Goal: Find specific page/section: Find specific page/section

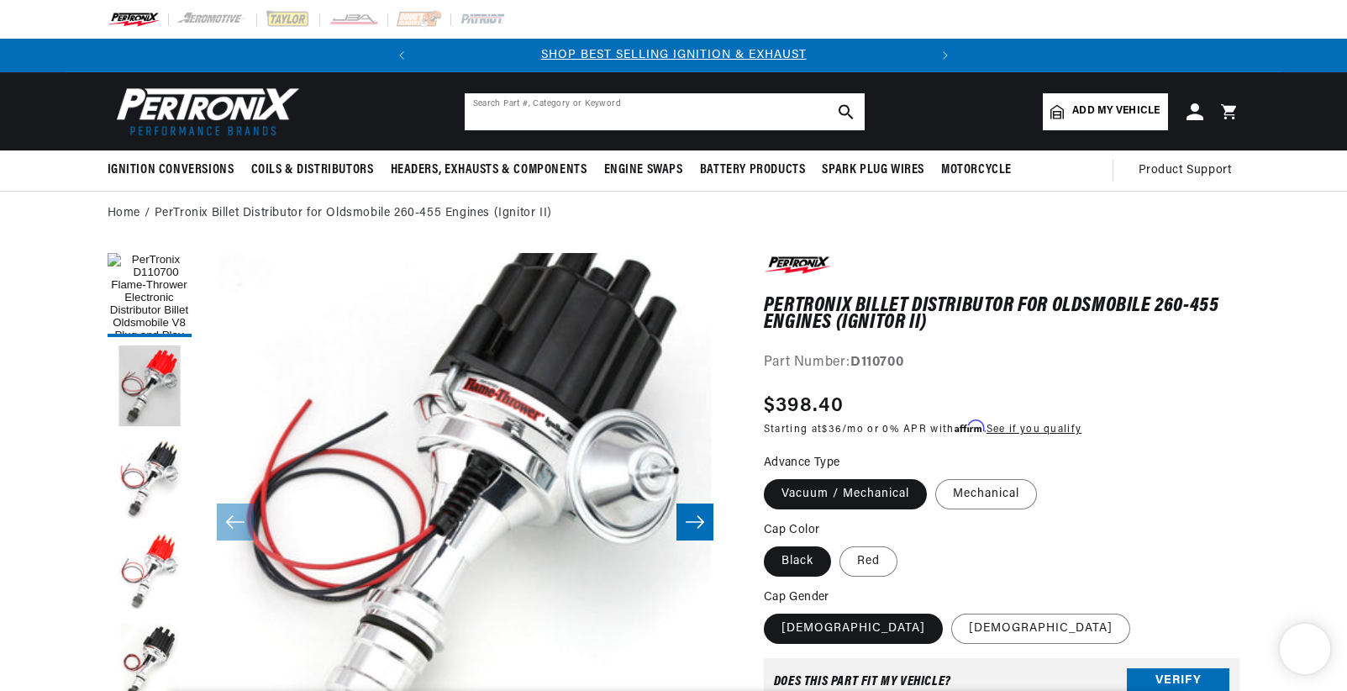
click at [692, 104] on input "text" at bounding box center [665, 111] width 400 height 37
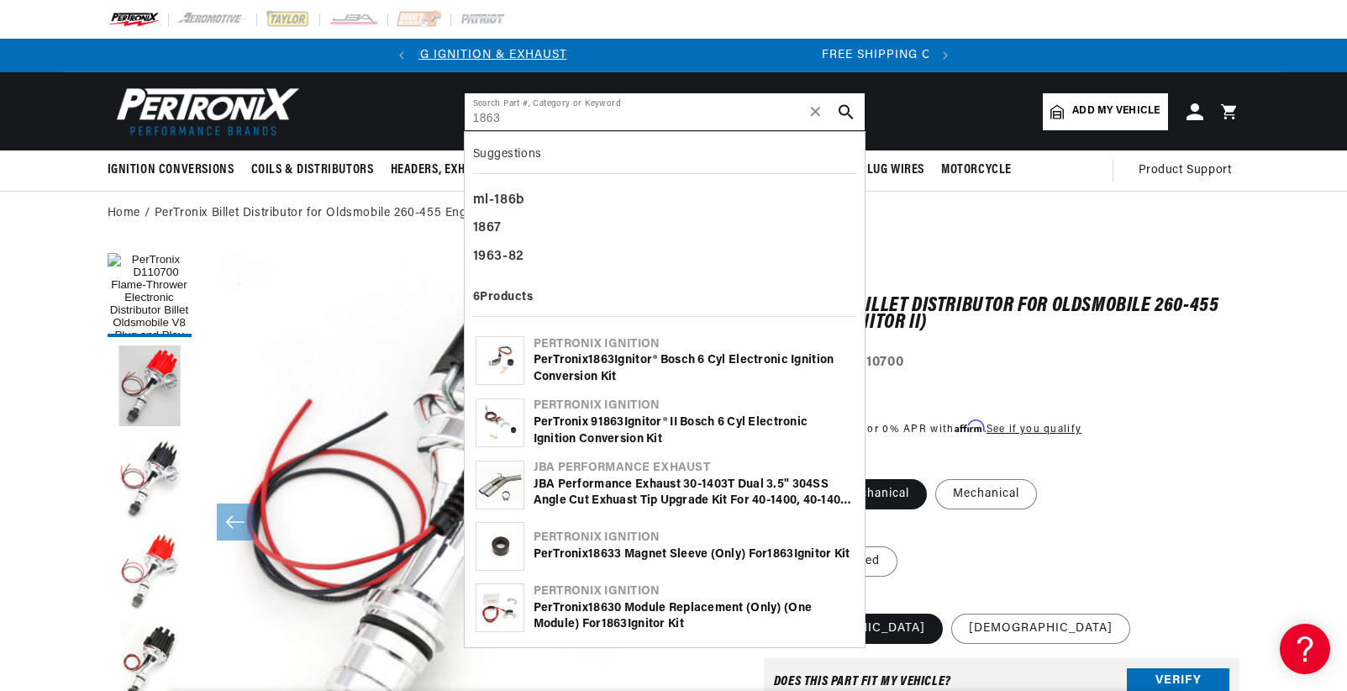
type input "1863"
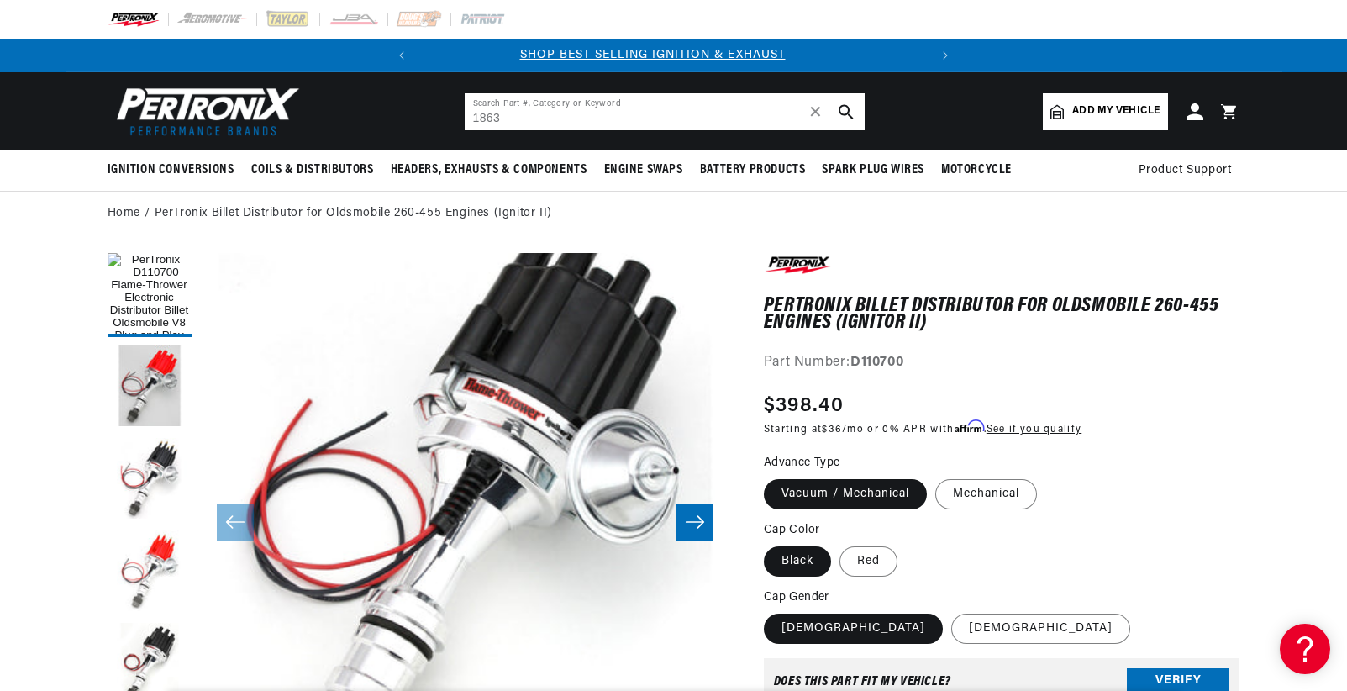
scroll to position [0, 0]
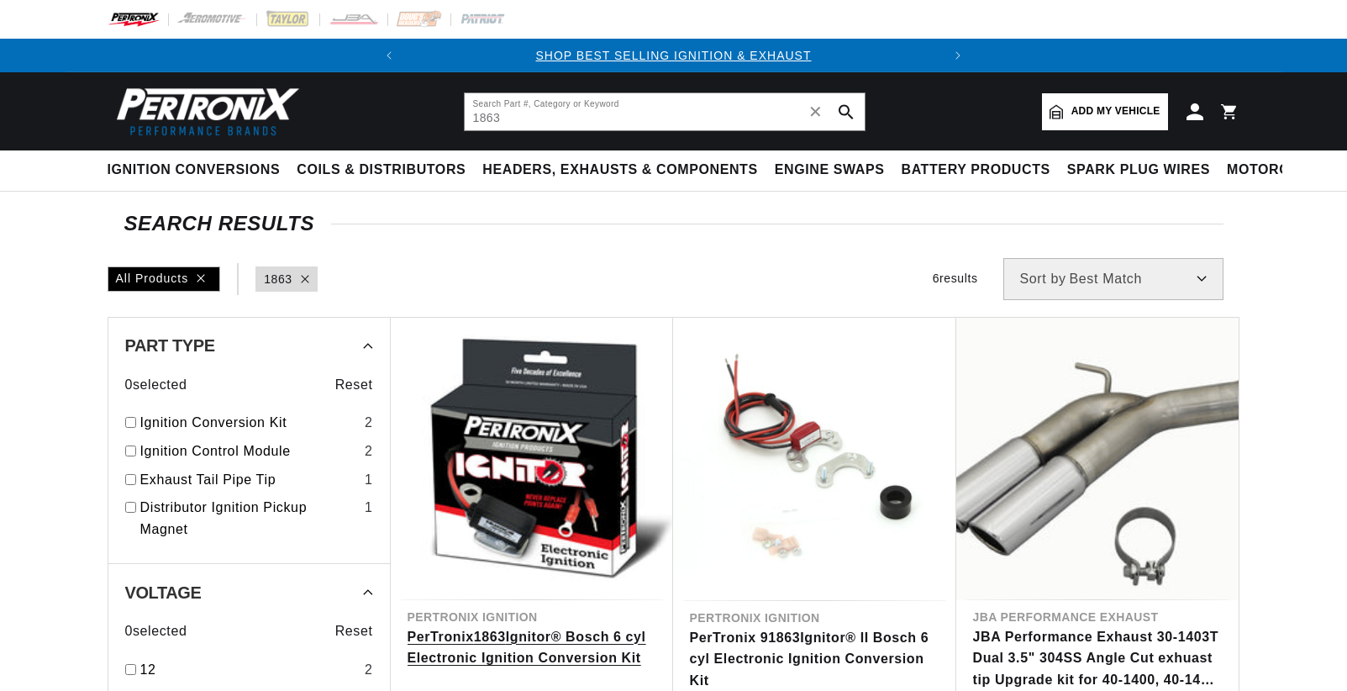
scroll to position [168, 0]
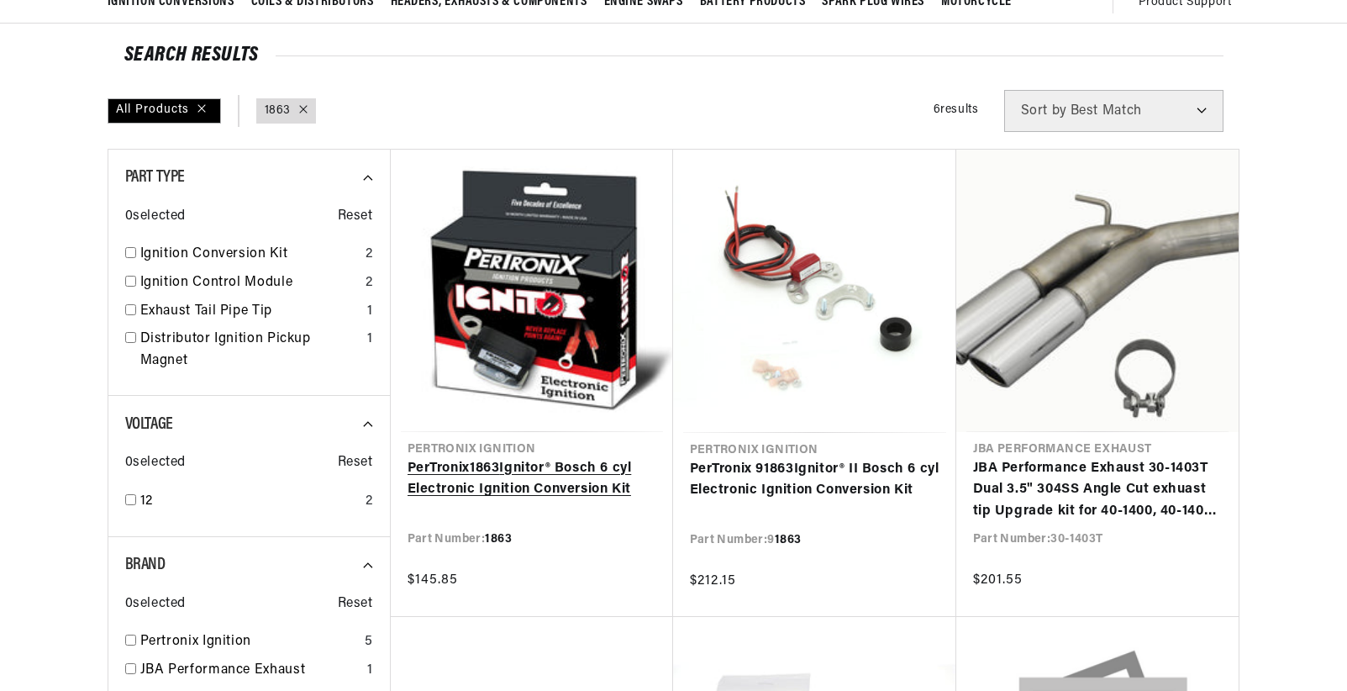
click at [556, 478] on link "PerTronix 1863 Ignitor® Bosch 6 cyl Electronic Ignition Conversion Kit" at bounding box center [532, 479] width 249 height 43
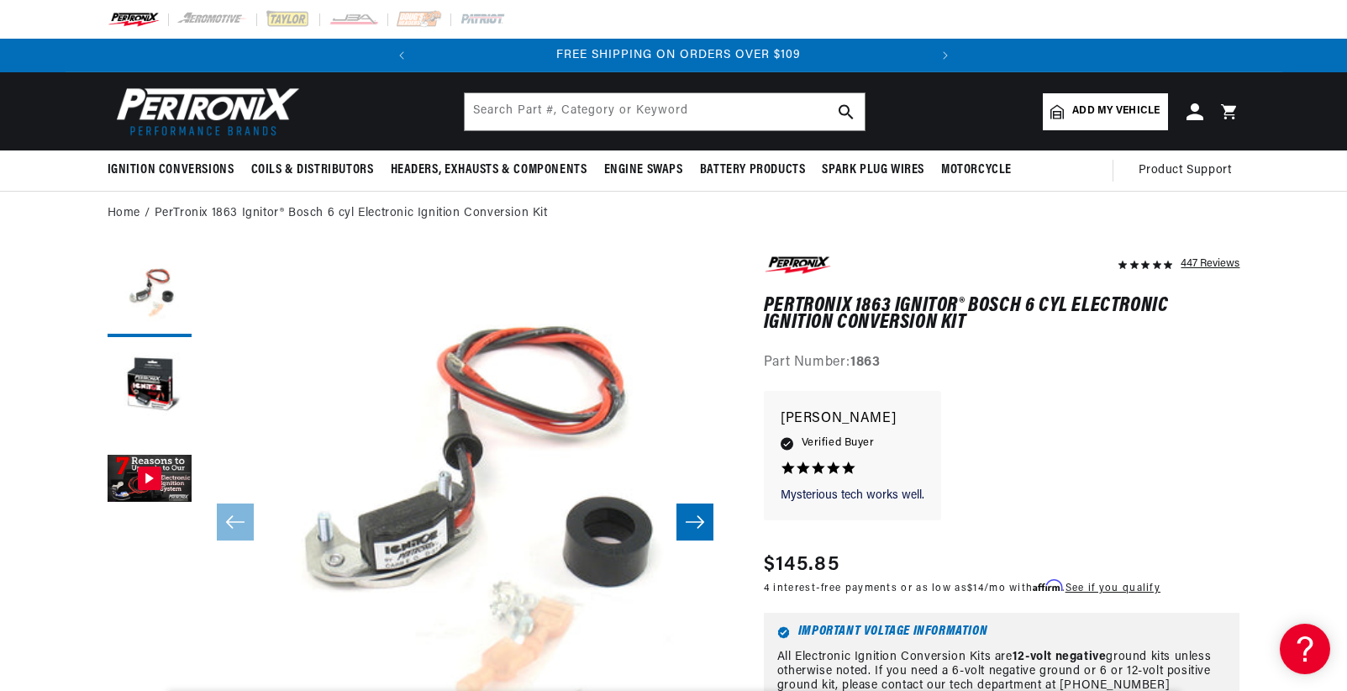
scroll to position [0, 509]
